Goal: Information Seeking & Learning: Learn about a topic

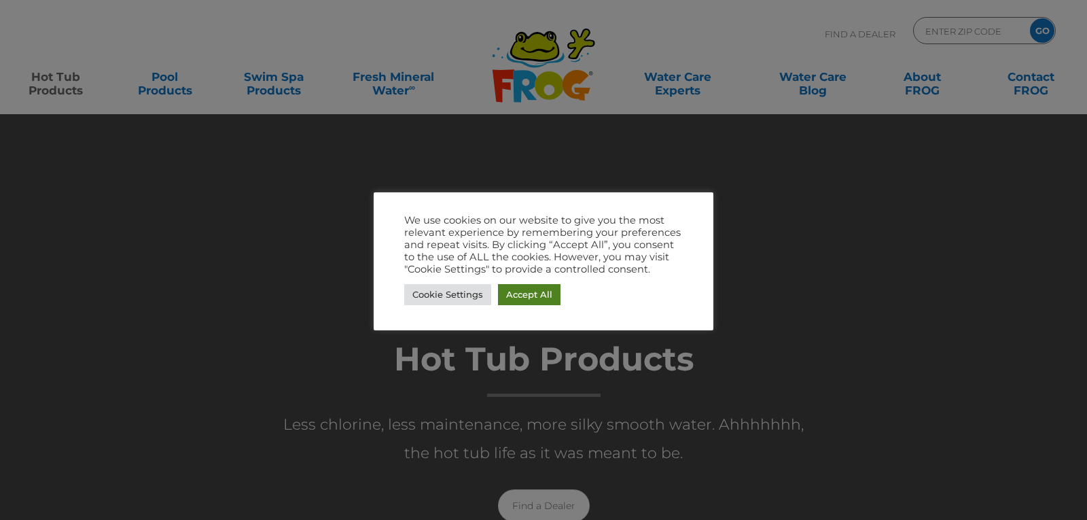
click at [514, 298] on link "Accept All" at bounding box center [529, 294] width 62 height 21
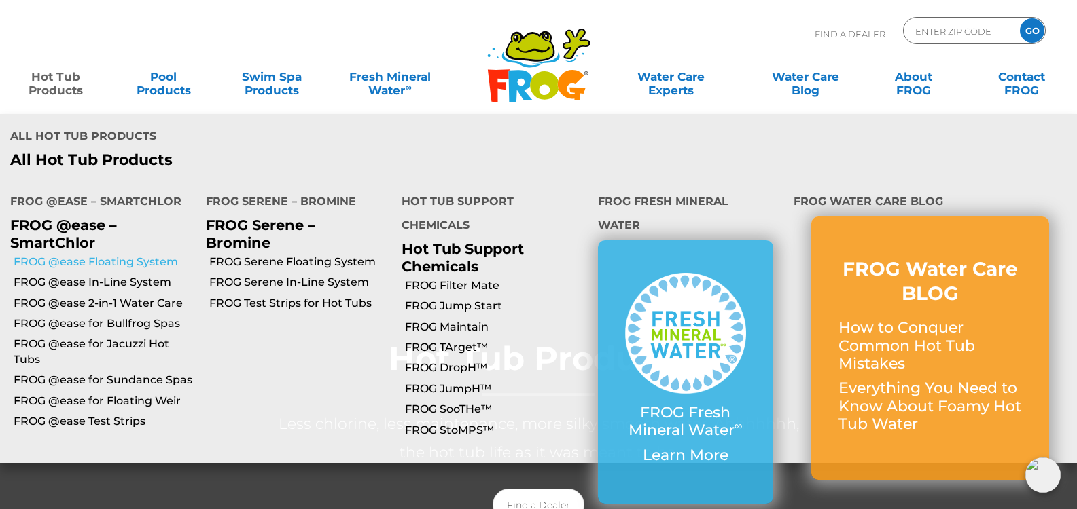
click at [92, 255] on link "FROG @ease Floating System" at bounding box center [105, 262] width 182 height 15
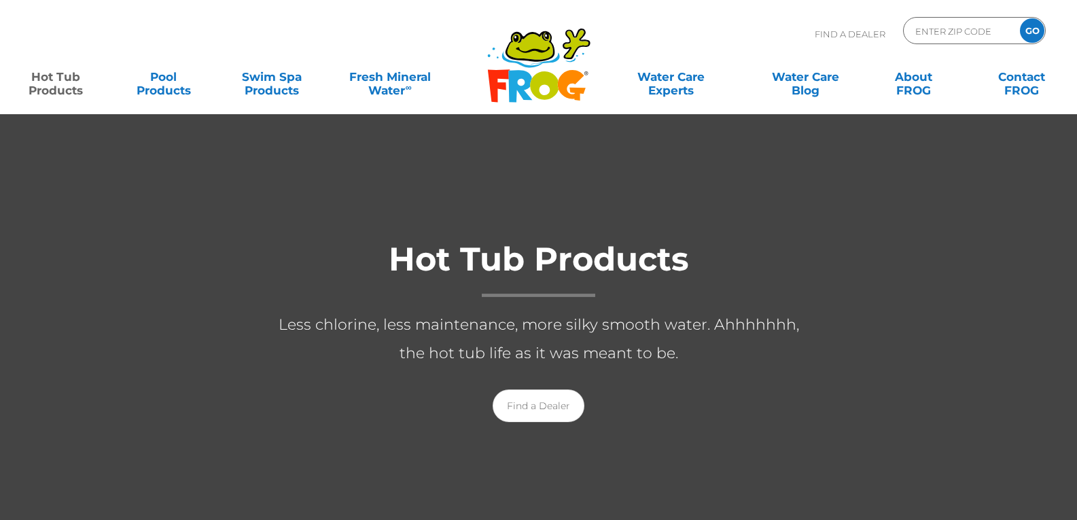
scroll to position [136, 0]
